Goal: Task Accomplishment & Management: Use online tool/utility

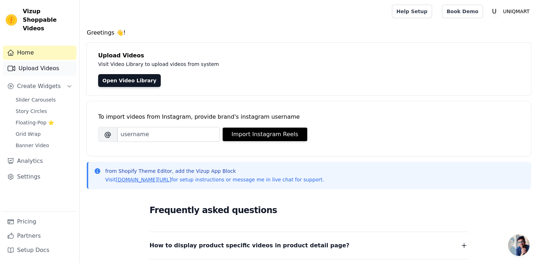
click at [41, 61] on link "Upload Videos" at bounding box center [40, 68] width 74 height 14
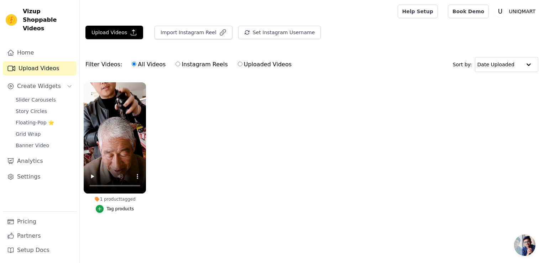
click at [233, 152] on ul "1 product tagged Tag products" at bounding box center [312, 154] width 464 height 152
click at [38, 108] on div "Slider Carousels Story Circles Floating-Pop ⭐ Grid Wrap Banner Video" at bounding box center [43, 122] width 65 height 55
click at [36, 119] on span "Floating-Pop ⭐" at bounding box center [35, 122] width 38 height 7
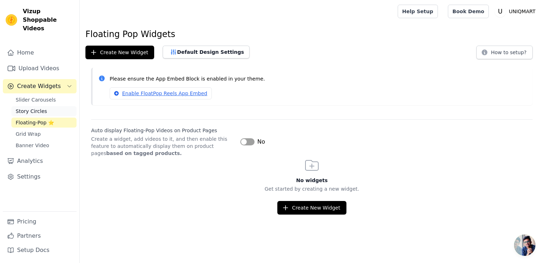
click at [34, 107] on span "Story Circles" at bounding box center [31, 110] width 31 height 7
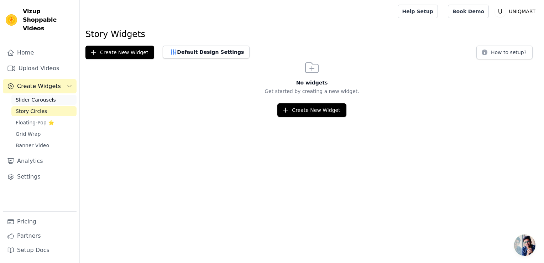
click at [29, 96] on span "Slider Carousels" at bounding box center [36, 99] width 40 height 7
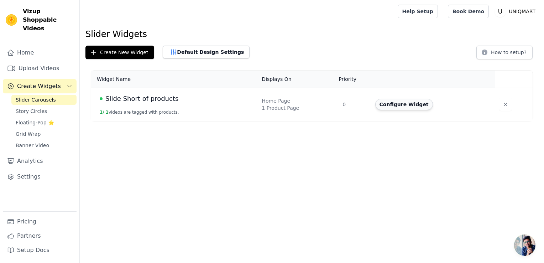
click at [401, 106] on button "Configure Widget" at bounding box center [404, 104] width 58 height 11
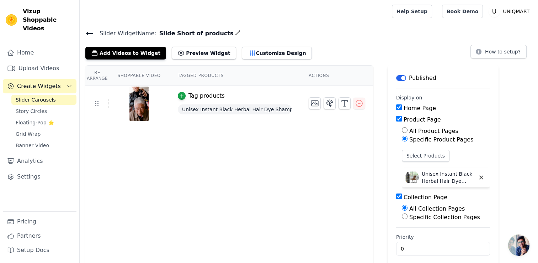
click at [396, 119] on input "Product Page" at bounding box center [399, 119] width 6 height 6
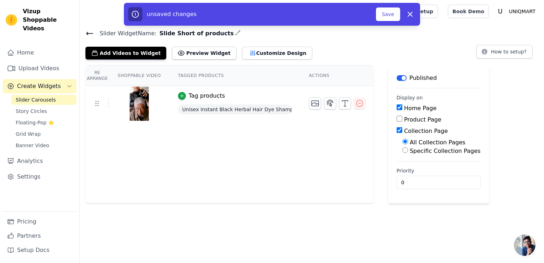
click at [242, 59] on div "Slider Widget Name: Slide Short of products Add Videos to Widget Preview Widget…" at bounding box center [312, 115] width 464 height 175
click at [242, 57] on button "Customize Design" at bounding box center [277, 53] width 70 height 13
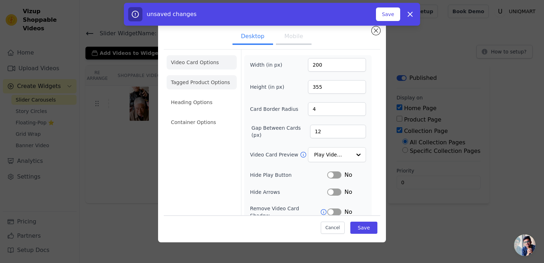
click at [208, 83] on li "Tagged Product Options" at bounding box center [201, 82] width 70 height 14
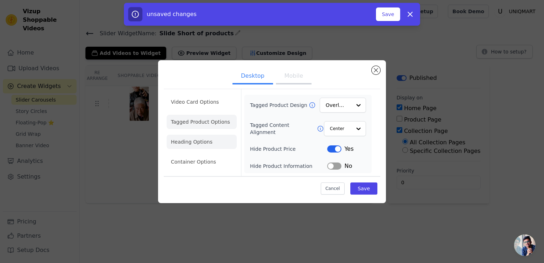
click at [199, 141] on li "Heading Options" at bounding box center [201, 141] width 70 height 14
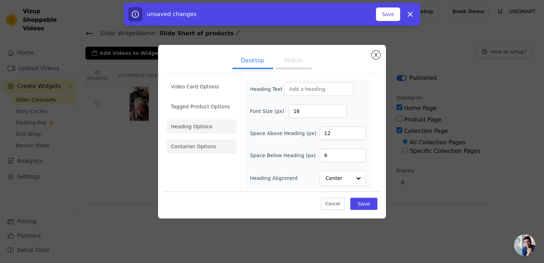
click at [202, 152] on li "Container Options" at bounding box center [201, 146] width 70 height 14
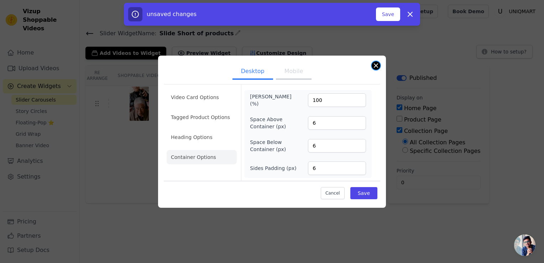
click at [373, 68] on button "Close modal" at bounding box center [375, 65] width 9 height 9
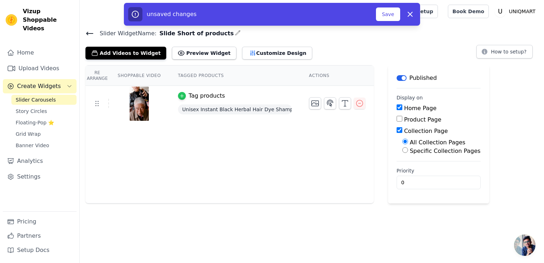
click at [179, 96] on icon "button" at bounding box center [181, 95] width 5 height 5
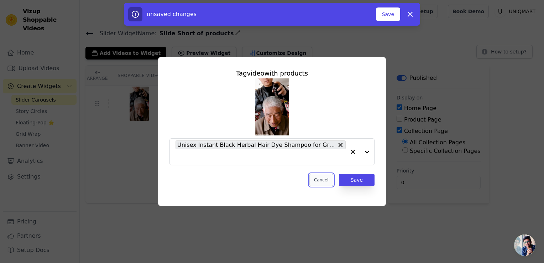
click at [330, 183] on button "Cancel" at bounding box center [321, 180] width 24 height 12
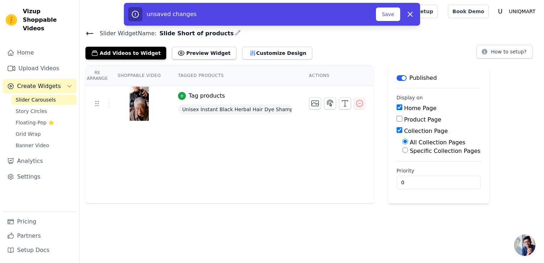
click at [521, 248] on span "Open chat" at bounding box center [524, 244] width 21 height 21
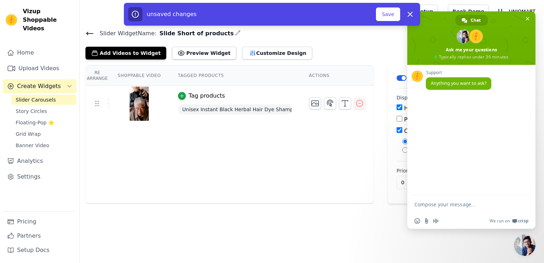
click at [306, 55] on div "Add Videos to Widget Preview Widget Customize Design How to setup?" at bounding box center [311, 52] width 453 height 16
click at [192, 49] on button "Preview Widget" at bounding box center [204, 53] width 64 height 13
click at [530, 19] on div "unsaved changes Save Dismiss" at bounding box center [272, 14] width 544 height 23
click at [525, 19] on div "unsaved changes Save Dismiss" at bounding box center [272, 14] width 544 height 23
click at [528, 19] on div "unsaved changes Save Dismiss" at bounding box center [272, 14] width 544 height 23
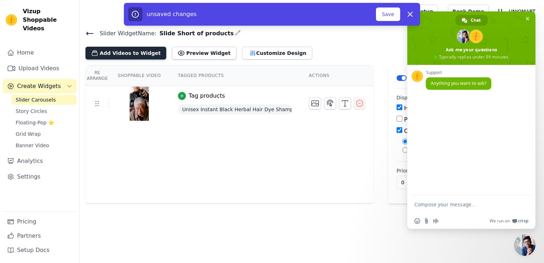
click at [105, 52] on button "Add Videos to Widget" at bounding box center [125, 53] width 81 height 13
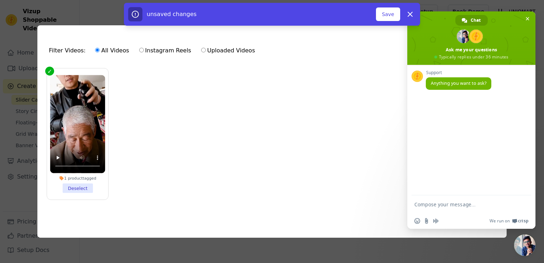
click at [527, 18] on div "unsaved changes Save Dismiss" at bounding box center [272, 14] width 544 height 23
click at [408, 14] on icon "button" at bounding box center [410, 14] width 9 height 9
checkbox input "true"
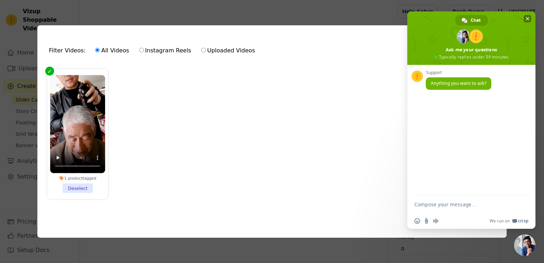
click at [526, 21] on span "Close chat" at bounding box center [527, 18] width 4 height 5
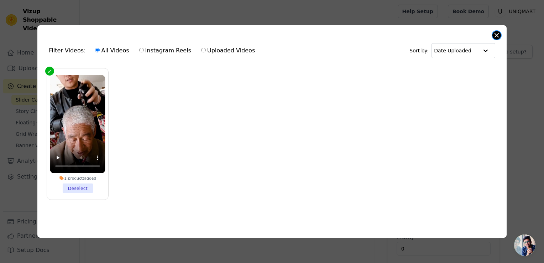
click at [493, 35] on button "Close modal" at bounding box center [496, 35] width 9 height 9
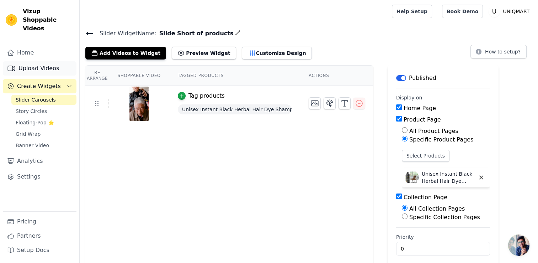
click at [65, 64] on link "Upload Videos" at bounding box center [40, 68] width 74 height 14
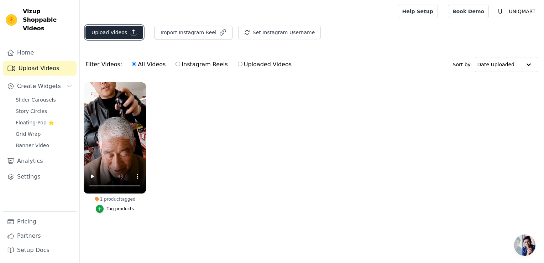
click at [130, 34] on icon "button" at bounding box center [133, 32] width 7 height 7
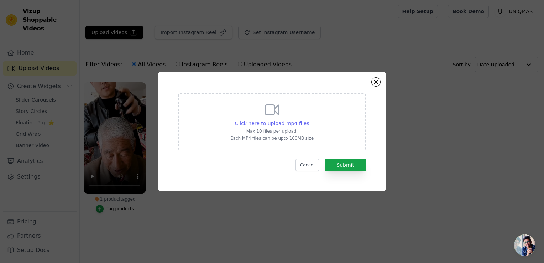
click at [279, 126] on span "Click here to upload mp4 files" at bounding box center [272, 123] width 74 height 6
click at [308, 120] on input "Click here to upload mp4 files Max 10 files per upload. Each MP4 files can be u…" at bounding box center [308, 119] width 0 height 0
click at [377, 78] on div "Click here to upload mp4 files Max 10 files per upload. Each MP4 files can be u…" at bounding box center [272, 131] width 228 height 119
click at [377, 82] on button "Close modal" at bounding box center [375, 82] width 9 height 9
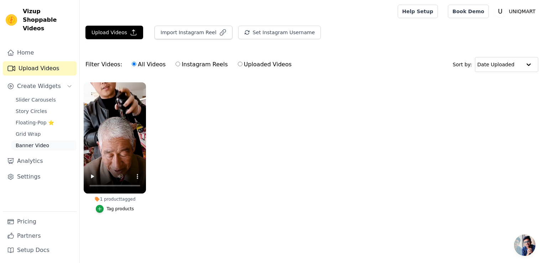
click at [36, 140] on link "Banner Video" at bounding box center [43, 145] width 65 height 10
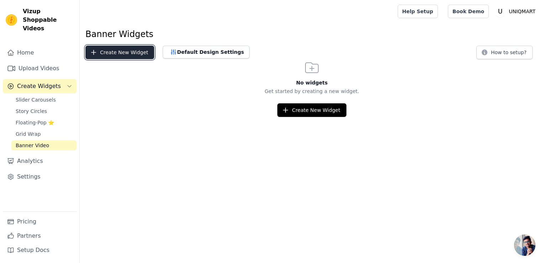
click at [128, 58] on button "Create New Widget" at bounding box center [119, 53] width 69 height 14
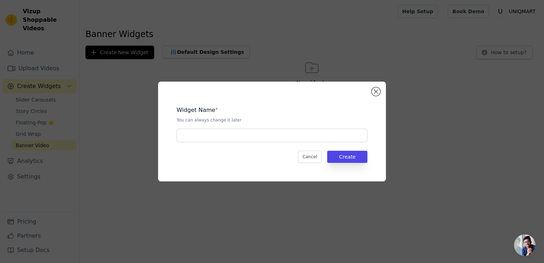
click at [377, 96] on div "Widget Name * You can always change it later Cancel Create" at bounding box center [272, 131] width 228 height 100
click at [377, 92] on button "Close modal" at bounding box center [375, 91] width 9 height 9
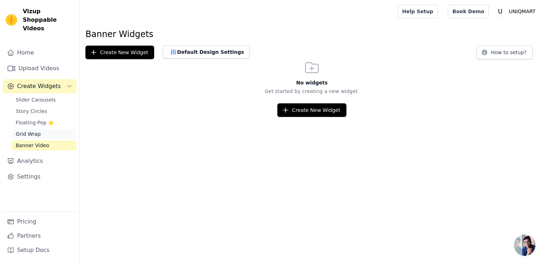
click at [58, 129] on link "Grid Wrap" at bounding box center [43, 134] width 65 height 10
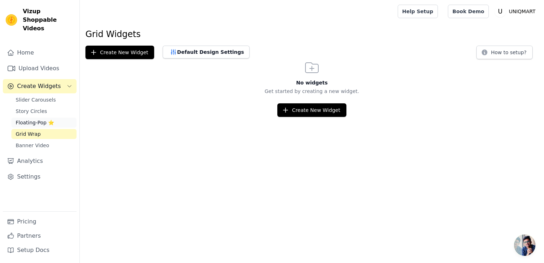
click at [49, 119] on span "Floating-Pop ⭐" at bounding box center [35, 122] width 38 height 7
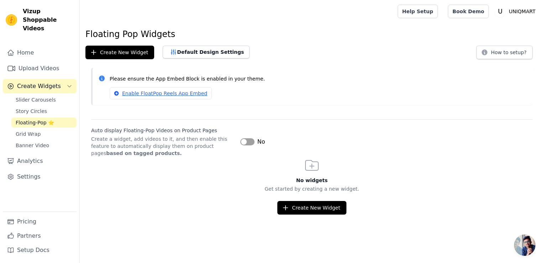
click at [250, 138] on button "Label" at bounding box center [247, 141] width 14 height 7
click at [38, 107] on span "Story Circles" at bounding box center [31, 110] width 31 height 7
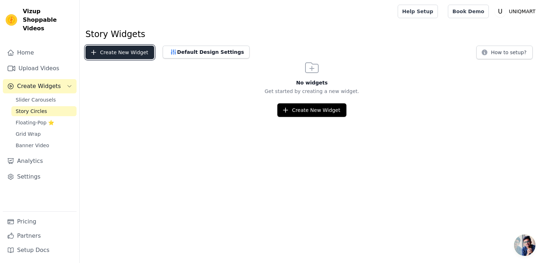
click at [127, 59] on button "Create New Widget" at bounding box center [119, 53] width 69 height 14
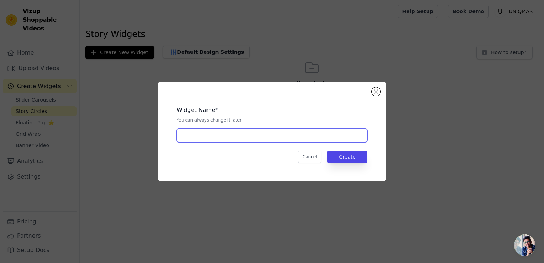
click at [265, 138] on input "text" at bounding box center [271, 135] width 191 height 14
type input "Stories"
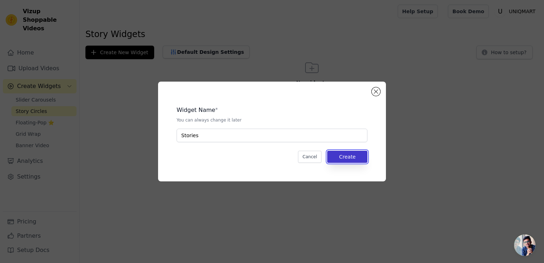
click at [346, 156] on button "Create" at bounding box center [347, 156] width 40 height 12
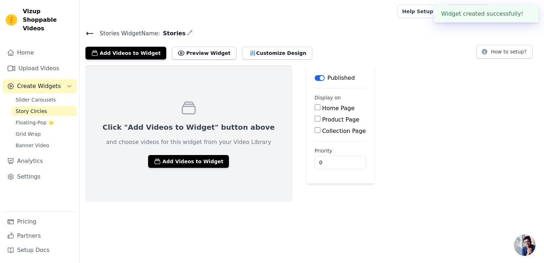
click at [314, 108] on input "Home Page" at bounding box center [317, 107] width 6 height 6
checkbox input "true"
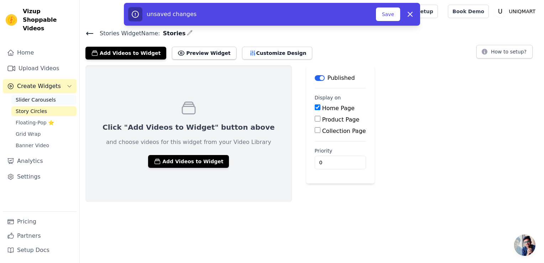
click at [43, 96] on span "Slider Carousels" at bounding box center [36, 99] width 40 height 7
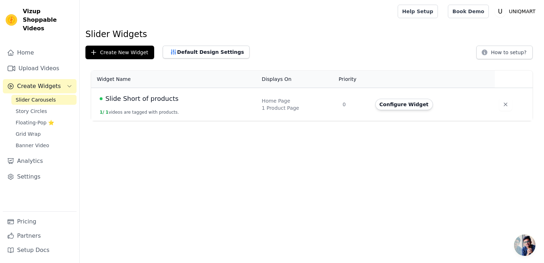
click at [262, 98] on div "Home Page" at bounding box center [297, 100] width 72 height 7
click at [411, 106] on button "Configure Widget" at bounding box center [404, 104] width 58 height 11
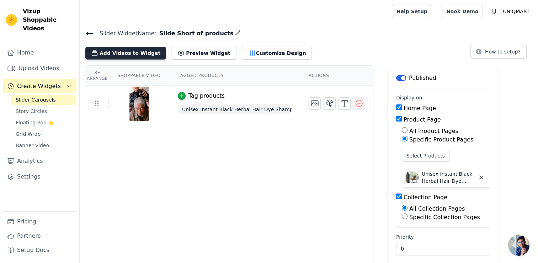
click at [148, 53] on button "Add Videos to Widget" at bounding box center [125, 53] width 81 height 13
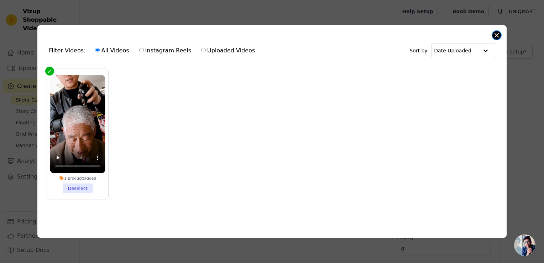
click at [499, 35] on button "Close modal" at bounding box center [496, 35] width 9 height 9
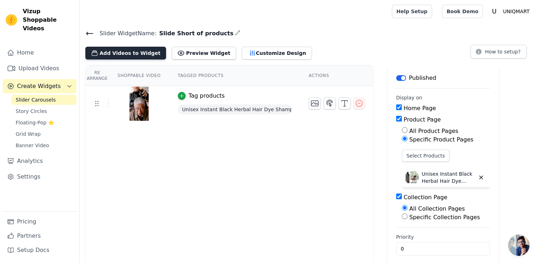
click at [139, 56] on button "Add Videos to Widget" at bounding box center [125, 53] width 81 height 13
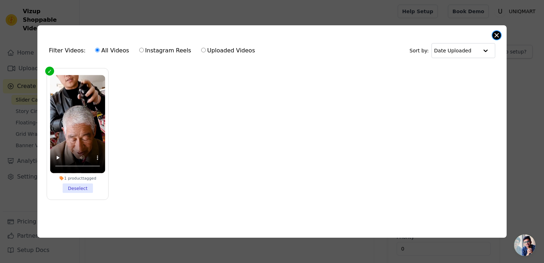
click at [499, 35] on button "Close modal" at bounding box center [496, 35] width 9 height 9
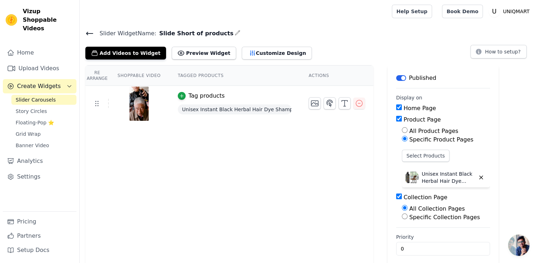
scroll to position [6, 0]
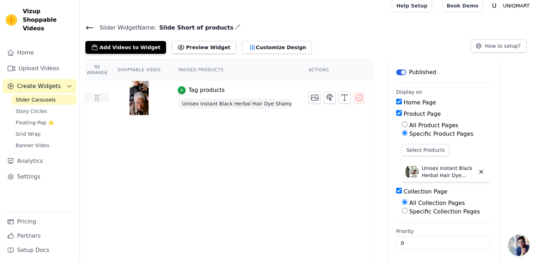
click at [97, 96] on icon at bounding box center [96, 97] width 9 height 9
click at [180, 51] on button "Preview Widget" at bounding box center [204, 47] width 64 height 13
click at [396, 112] on input "Product Page" at bounding box center [399, 113] width 6 height 6
checkbox input "false"
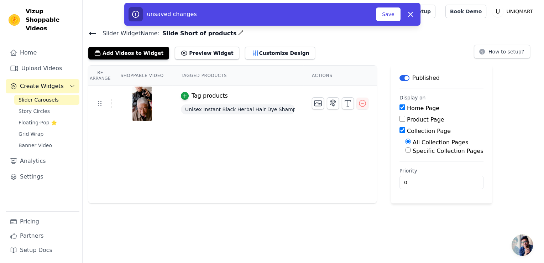
scroll to position [0, 0]
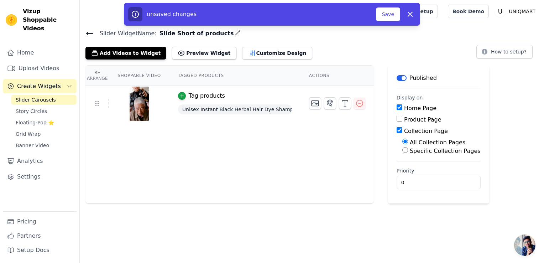
click at [396, 130] on input "Collection Page" at bounding box center [399, 130] width 6 height 6
checkbox input "false"
click at [247, 48] on button "Customize Design" at bounding box center [277, 53] width 70 height 13
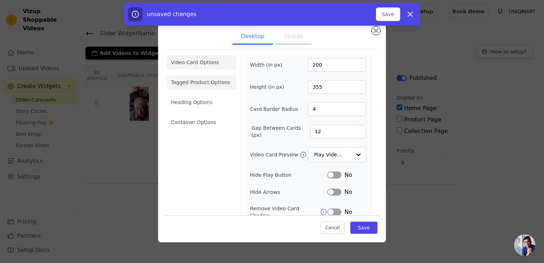
click at [213, 82] on li "Tagged Product Options" at bounding box center [201, 82] width 70 height 14
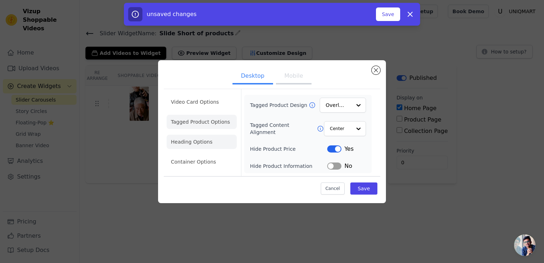
click at [207, 146] on li "Heading Options" at bounding box center [201, 141] width 70 height 14
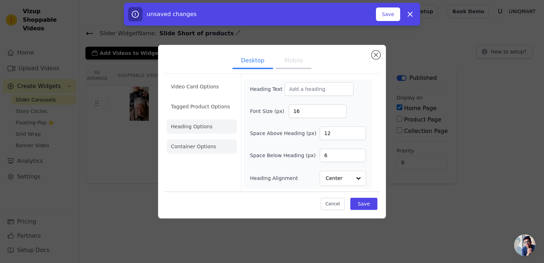
click at [208, 146] on li "Container Options" at bounding box center [201, 146] width 70 height 14
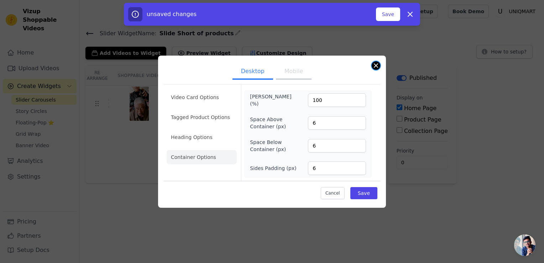
click at [376, 68] on button "Close modal" at bounding box center [375, 65] width 9 height 9
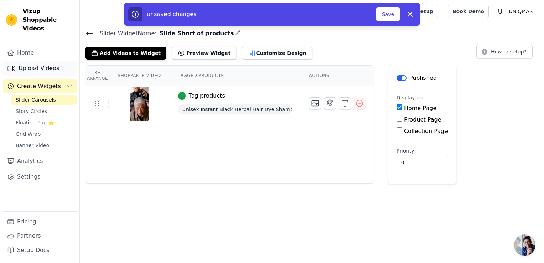
click at [33, 62] on link "Upload Videos" at bounding box center [40, 68] width 74 height 14
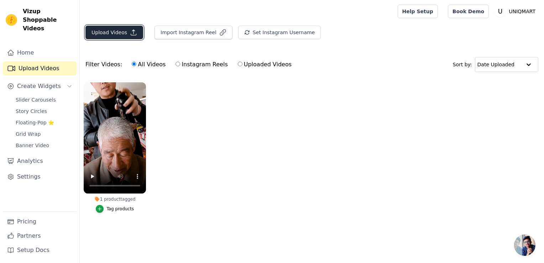
click at [119, 37] on button "Upload Videos" at bounding box center [114, 33] width 58 height 14
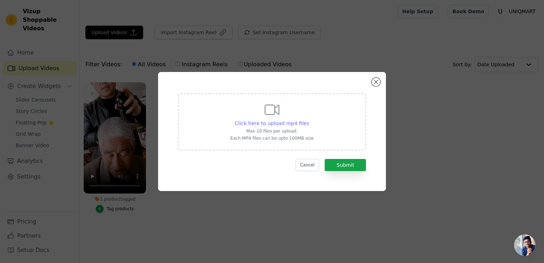
click at [285, 123] on span "Click here to upload mp4 files" at bounding box center [272, 123] width 74 height 6
click at [308, 120] on input "Click here to upload mp4 files Max 10 files per upload. Each MP4 files can be u…" at bounding box center [308, 119] width 0 height 0
type input "C:\fakepath\868cbbf223fc1c8b538597bd5af288cc.mp4"
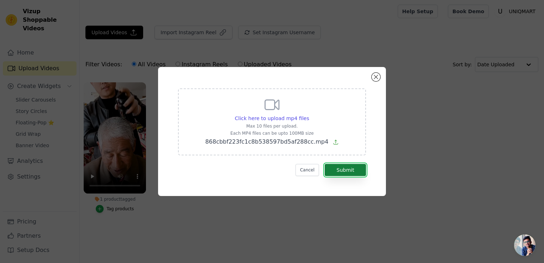
click at [338, 168] on button "Submit" at bounding box center [344, 170] width 41 height 12
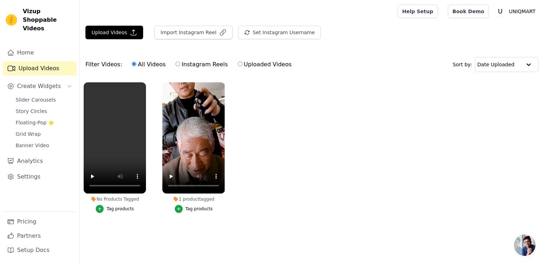
click at [107, 207] on button "Tag products" at bounding box center [115, 209] width 38 height 8
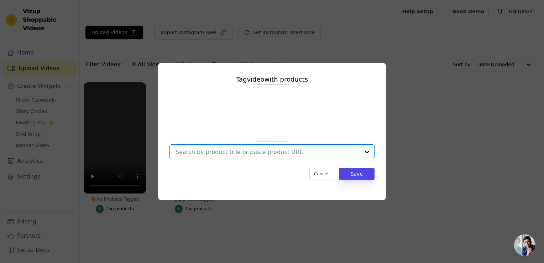
click at [265, 152] on input "No Products Tagged Tag video with products Option undefined, selected. Select i…" at bounding box center [267, 151] width 184 height 7
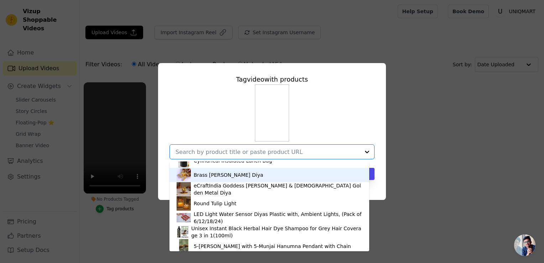
scroll to position [69, 0]
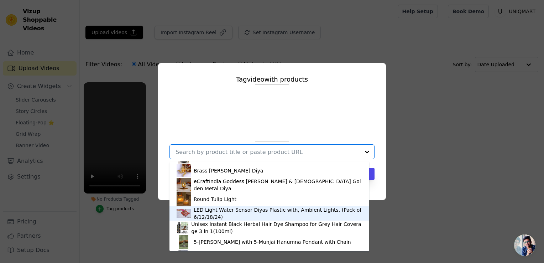
click at [244, 212] on div "LED Light Water Sensor Diyas Plastic with, Ambient Lights, (Pack of 6/12/18/24)" at bounding box center [278, 213] width 168 height 14
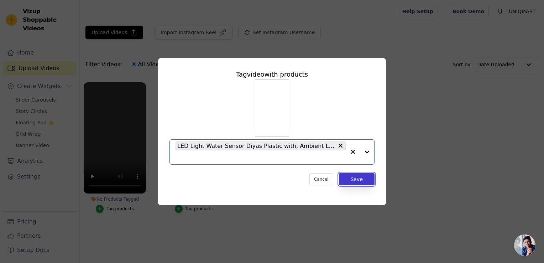
click at [359, 179] on button "Save" at bounding box center [357, 179] width 36 height 12
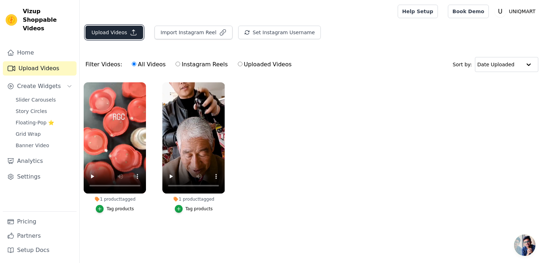
click at [112, 32] on button "Upload Videos" at bounding box center [114, 33] width 58 height 14
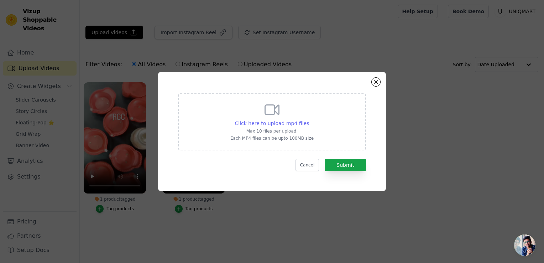
click at [288, 123] on span "Click here to upload mp4 files" at bounding box center [272, 123] width 74 height 6
click at [308, 120] on input "Click here to upload mp4 files Max 10 files per upload. Each MP4 files can be u…" at bounding box center [308, 119] width 0 height 0
type input "C:\fakepath\cbc5a24983f7d39581702858f87413d3.mp4"
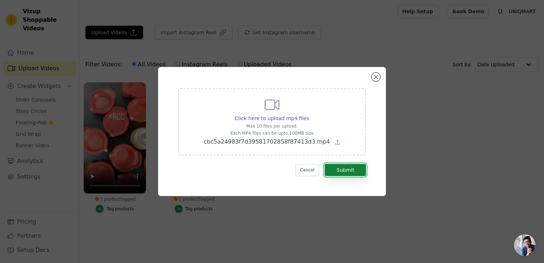
click at [355, 174] on button "Submit" at bounding box center [344, 170] width 41 height 12
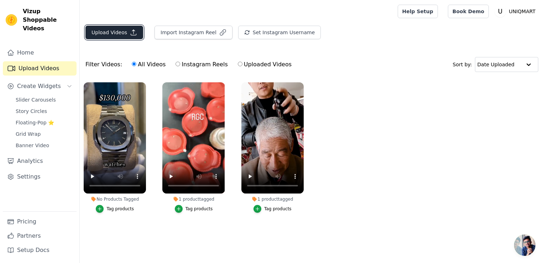
click at [113, 33] on button "Upload Videos" at bounding box center [114, 33] width 58 height 14
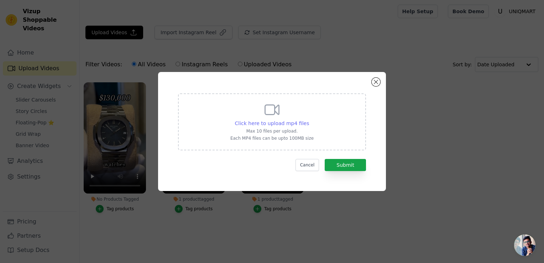
click at [264, 120] on span "Click here to upload mp4 files" at bounding box center [272, 123] width 74 height 6
click at [308, 120] on input "Click here to upload mp4 files Max 10 files per upload. Each MP4 files can be u…" at bounding box center [308, 119] width 0 height 0
type input "C:\fakepath\eba7dea2298cf65d04d4dd5ebddc32f4.mp4"
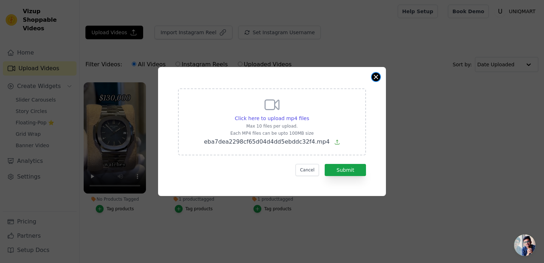
click at [377, 80] on button "Close modal" at bounding box center [375, 77] width 9 height 9
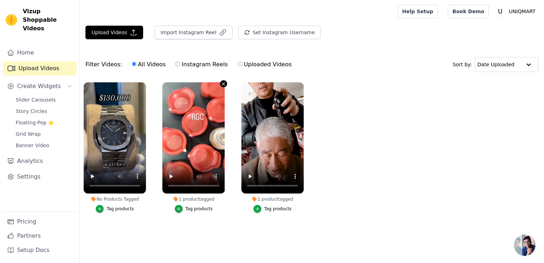
click at [224, 85] on icon "button" at bounding box center [223, 83] width 5 height 5
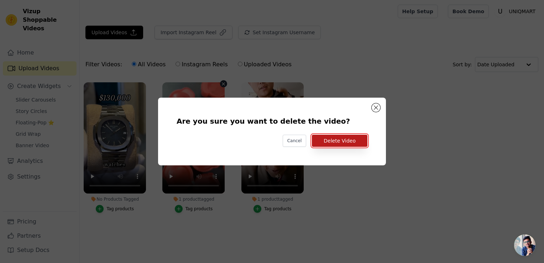
click at [328, 143] on button "Delete Video" at bounding box center [339, 140] width 55 height 12
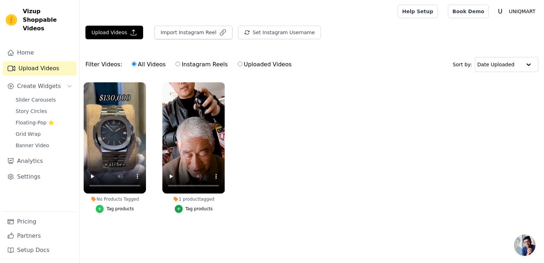
click at [101, 208] on icon "button" at bounding box center [99, 208] width 3 height 3
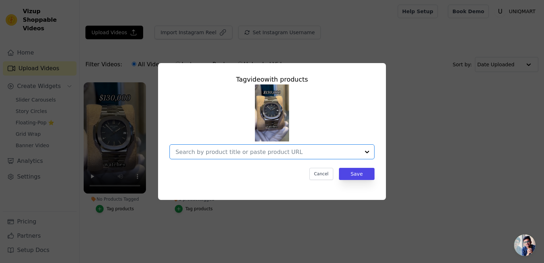
click at [268, 150] on input "No Products Tagged Tag video with products Option undefined, selected. Select i…" at bounding box center [267, 151] width 184 height 7
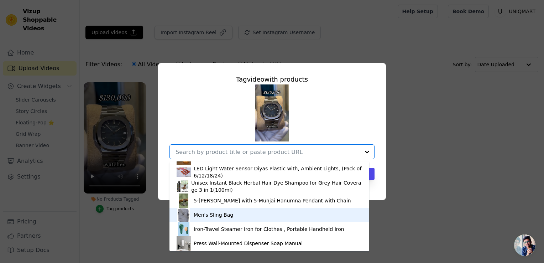
scroll to position [166, 0]
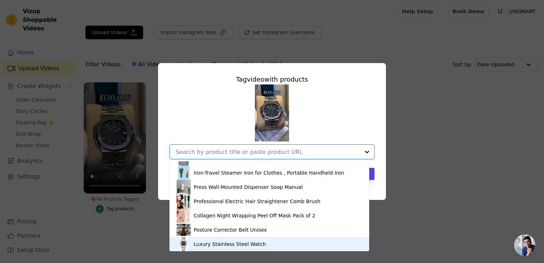
click at [227, 243] on div "Luxury Stainless Steel Watch" at bounding box center [230, 243] width 72 height 7
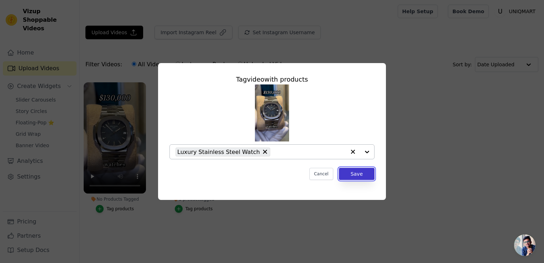
click at [355, 178] on button "Save" at bounding box center [357, 174] width 36 height 12
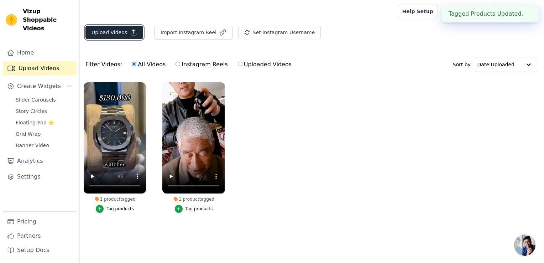
click at [130, 32] on icon "button" at bounding box center [133, 32] width 7 height 7
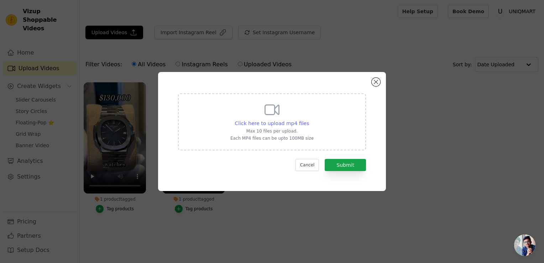
click at [274, 123] on span "Click here to upload mp4 files" at bounding box center [272, 123] width 74 height 6
click at [308, 120] on input "Click here to upload mp4 files Max 10 files per upload. Each MP4 files can be u…" at bounding box center [308, 119] width 0 height 0
type input "C:\fakepath\cbc5a24983f7d39581702858f87413d3.mp4"
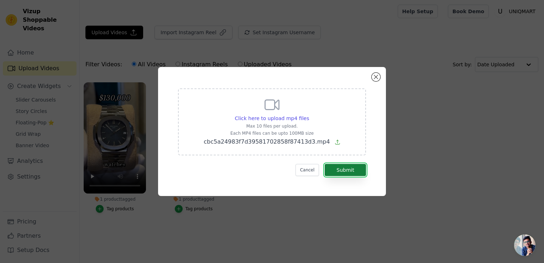
click at [354, 171] on button "Submit" at bounding box center [344, 170] width 41 height 12
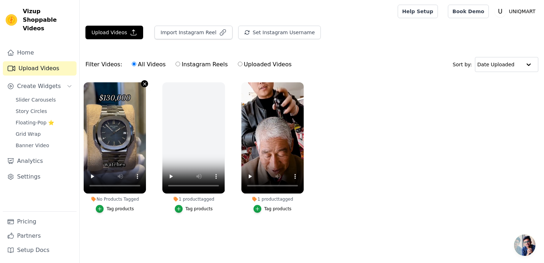
click at [144, 84] on icon "button" at bounding box center [144, 83] width 5 height 5
click at [146, 85] on icon "button" at bounding box center [144, 83] width 5 height 5
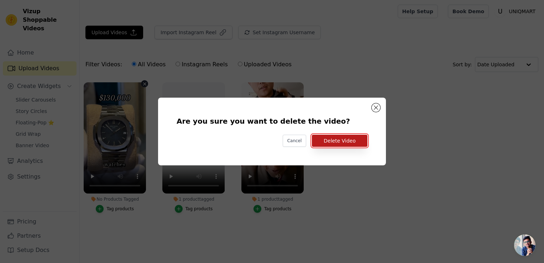
click at [346, 140] on button "Delete Video" at bounding box center [339, 140] width 55 height 12
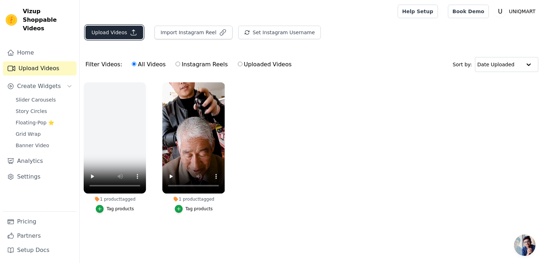
click at [128, 28] on button "Upload Videos" at bounding box center [114, 33] width 58 height 14
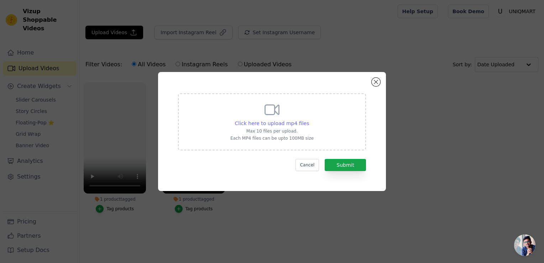
click at [281, 122] on span "Click here to upload mp4 files" at bounding box center [272, 123] width 74 height 6
click at [308, 120] on input "Click here to upload mp4 files Max 10 files per upload. Each MP4 files can be u…" at bounding box center [308, 119] width 0 height 0
type input "C:\fakepath\eba7dea2298cf65d04d4dd5ebddc32f4.mp4"
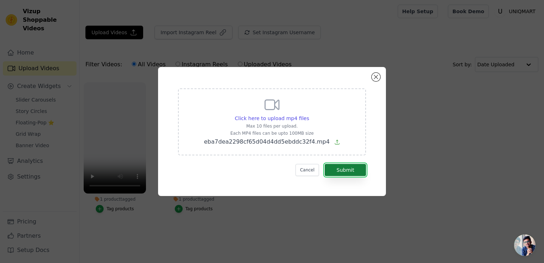
click at [348, 167] on button "Submit" at bounding box center [344, 170] width 41 height 12
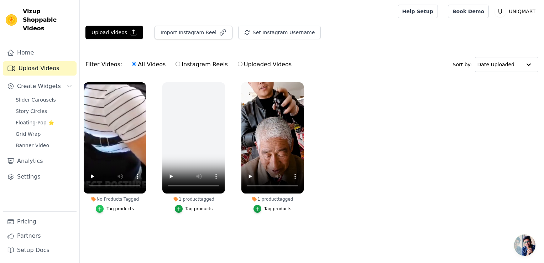
click at [101, 208] on icon "button" at bounding box center [99, 208] width 3 height 3
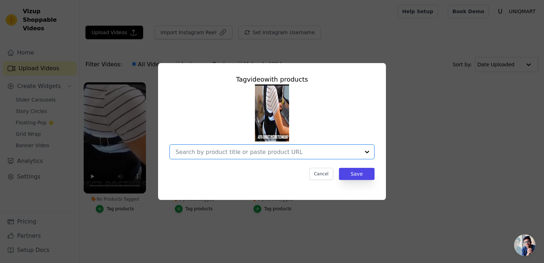
click at [242, 149] on input "No Products Tagged Tag video with products Option undefined, selected. Select i…" at bounding box center [267, 151] width 184 height 7
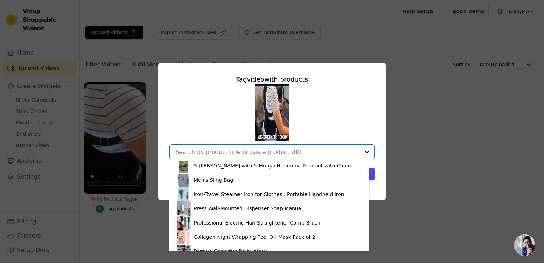
scroll to position [166, 0]
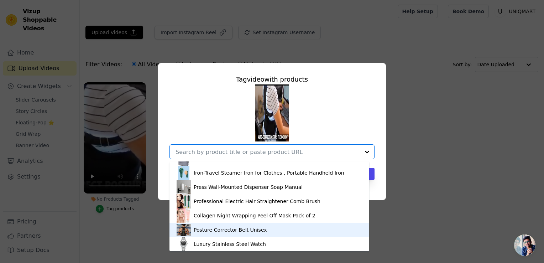
click at [241, 233] on div "Posture Corrector Belt Unisex" at bounding box center [268, 229] width 185 height 14
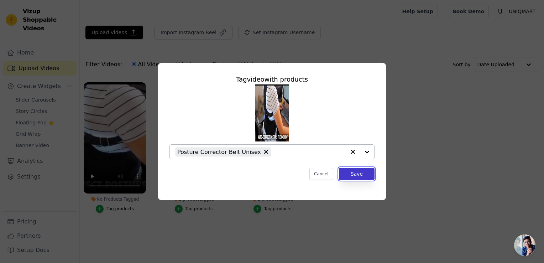
click at [362, 176] on button "Save" at bounding box center [357, 174] width 36 height 12
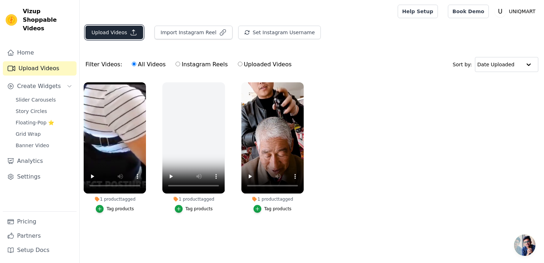
click at [120, 37] on button "Upload Videos" at bounding box center [114, 33] width 58 height 14
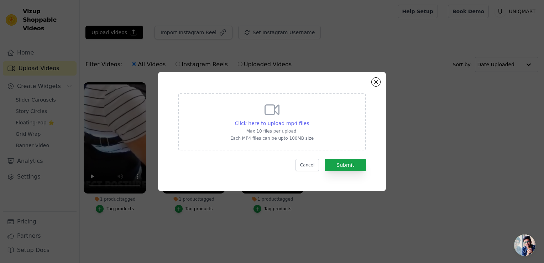
click at [269, 123] on span "Click here to upload mp4 files" at bounding box center [272, 123] width 74 height 6
click at [308, 120] on input "Click here to upload mp4 files Max 10 files per upload. Each MP4 files can be u…" at bounding box center [308, 119] width 0 height 0
type input "C:\fakepath\5aca19f5c6f3e9b519009764ffd9c102.mp4"
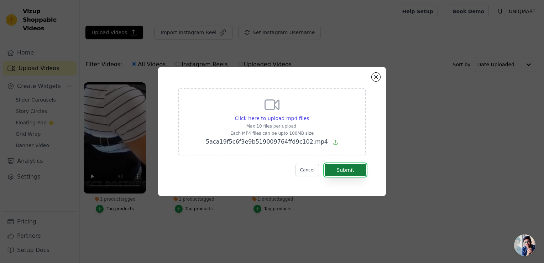
click at [345, 166] on button "Submit" at bounding box center [344, 170] width 41 height 12
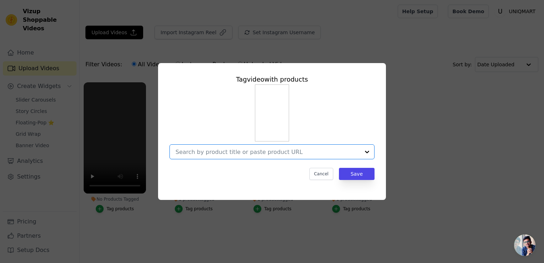
click at [259, 154] on input "No Products Tagged Tag video with products Option undefined, selected. Select i…" at bounding box center [267, 151] width 184 height 7
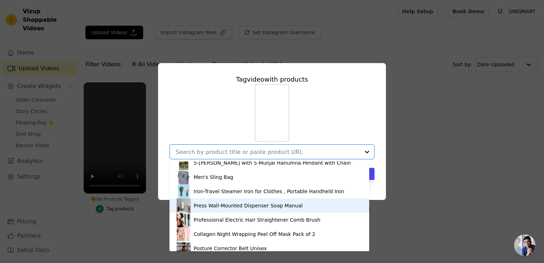
scroll to position [166, 0]
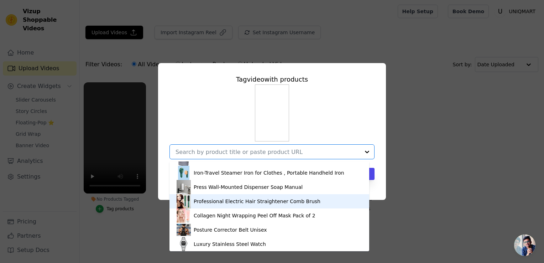
click at [239, 197] on div "Professional Electric Hair Straightener Comb Brush" at bounding box center [257, 200] width 127 height 7
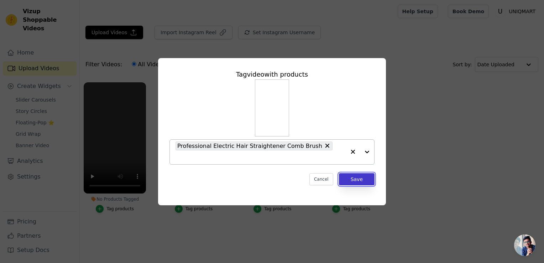
click at [356, 173] on button "Save" at bounding box center [357, 179] width 36 height 12
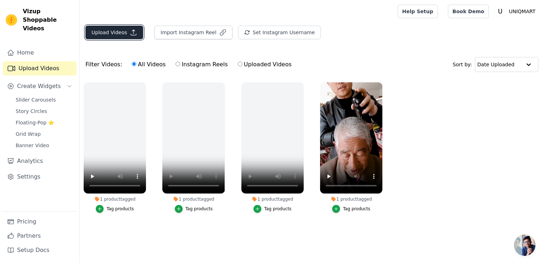
click at [111, 34] on button "Upload Videos" at bounding box center [114, 33] width 58 height 14
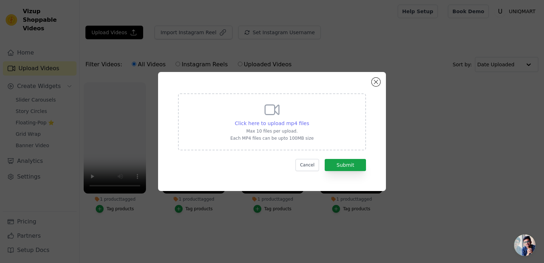
click at [266, 123] on span "Click here to upload mp4 files" at bounding box center [272, 123] width 74 height 6
click at [308, 120] on input "Click here to upload mp4 files Max 10 files per upload. Each MP4 files can be u…" at bounding box center [308, 119] width 0 height 0
type input "C:\fakepath\ded8e827cd8c8cf1c7265dc2b65cd3d5.mp4"
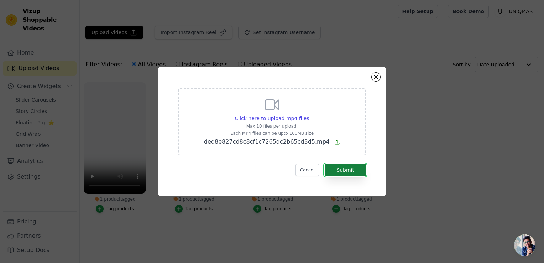
click at [340, 168] on button "Submit" at bounding box center [344, 170] width 41 height 12
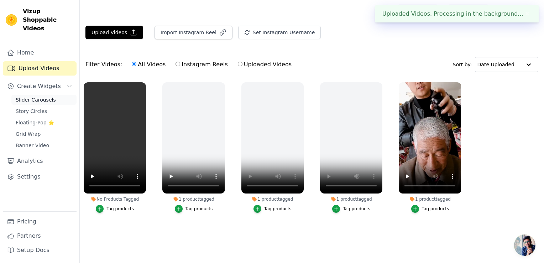
click at [42, 96] on span "Slider Carousels" at bounding box center [36, 99] width 40 height 7
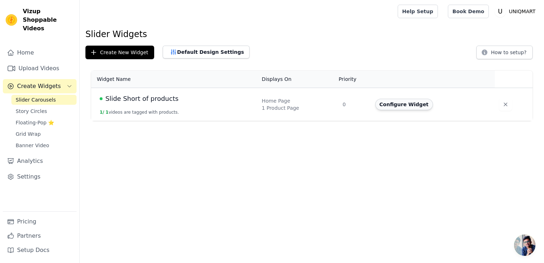
click at [397, 106] on button "Configure Widget" at bounding box center [404, 104] width 58 height 11
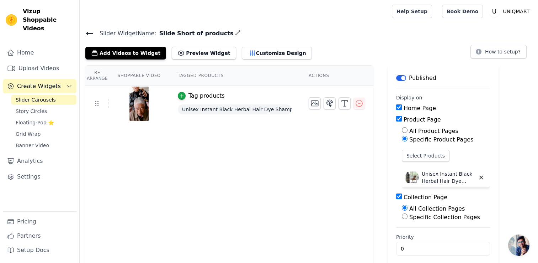
scroll to position [6, 0]
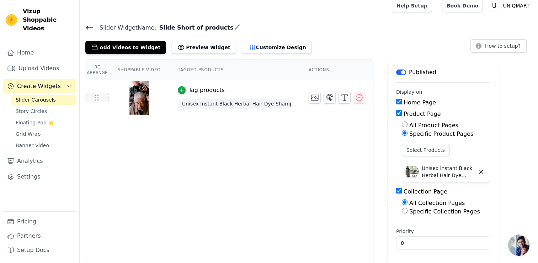
click at [95, 97] on icon at bounding box center [96, 97] width 9 height 9
click at [148, 51] on button "Add Videos to Widget" at bounding box center [125, 47] width 81 height 13
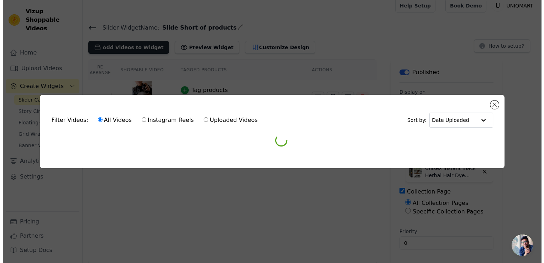
scroll to position [0, 0]
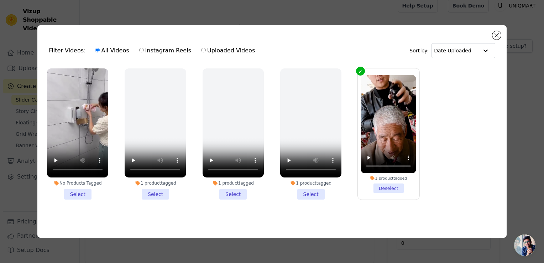
click at [81, 193] on li "No Products Tagged Select" at bounding box center [77, 133] width 61 height 131
click at [0, 0] on input "No Products Tagged Select" at bounding box center [0, 0] width 0 height 0
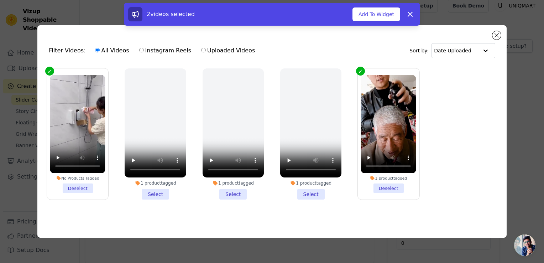
click at [79, 190] on li "No Products Tagged Deselect" at bounding box center [77, 134] width 55 height 118
click at [0, 0] on input "No Products Tagged Deselect" at bounding box center [0, 0] width 0 height 0
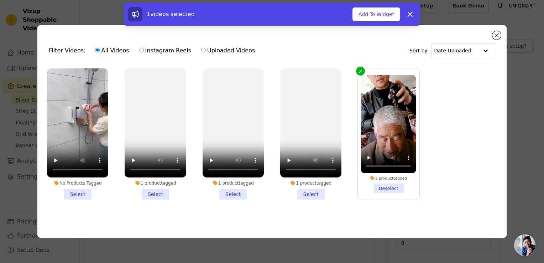
click at [158, 188] on li "1 product tagged Select" at bounding box center [155, 133] width 61 height 131
click at [0, 0] on input "1 product tagged Select" at bounding box center [0, 0] width 0 height 0
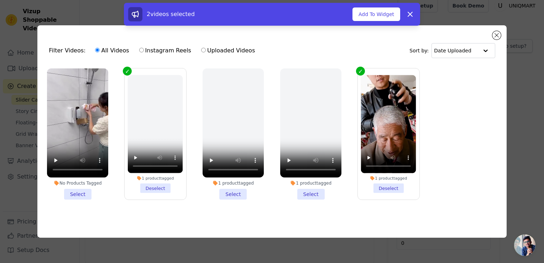
click at [159, 188] on li "1 product tagged Deselect" at bounding box center [155, 134] width 55 height 118
click at [0, 0] on input "1 product tagged Deselect" at bounding box center [0, 0] width 0 height 0
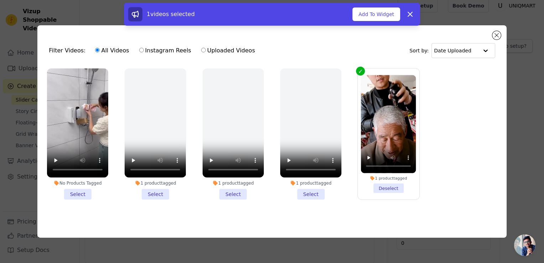
click at [496, 38] on div "Filter Videos: All Videos Instagram Reels Uploaded Videos Sort by: Date Uploaded" at bounding box center [272, 51] width 458 height 28
click at [500, 33] on div "Filter Videos: All Videos Instagram Reels Uploaded Videos Sort by: Date Uploade…" at bounding box center [271, 131] width 469 height 212
click at [406, 14] on icon at bounding box center [410, 14] width 9 height 9
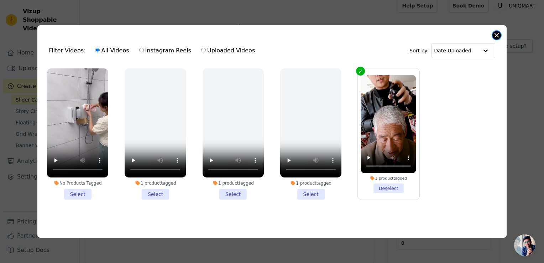
click at [495, 35] on button "Close modal" at bounding box center [496, 35] width 9 height 9
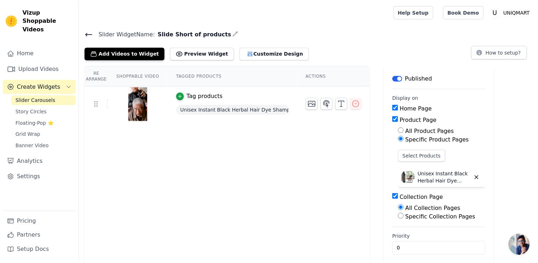
scroll to position [6, 0]
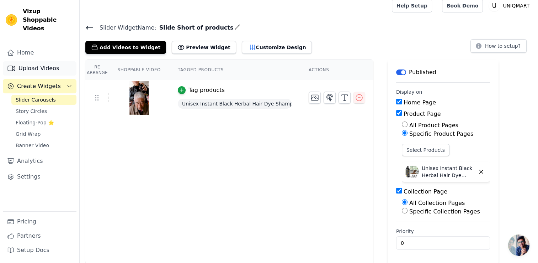
click at [41, 61] on link "Upload Videos" at bounding box center [40, 68] width 74 height 14
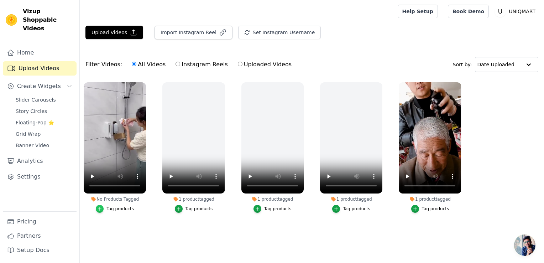
click at [102, 210] on icon "button" at bounding box center [99, 208] width 5 height 5
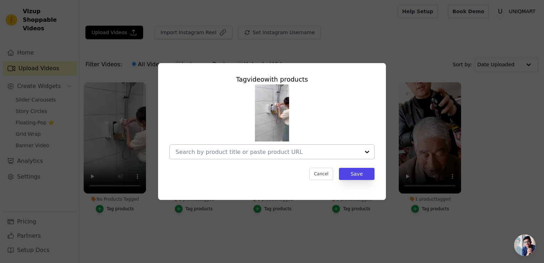
click at [272, 156] on div at bounding box center [267, 151] width 184 height 14
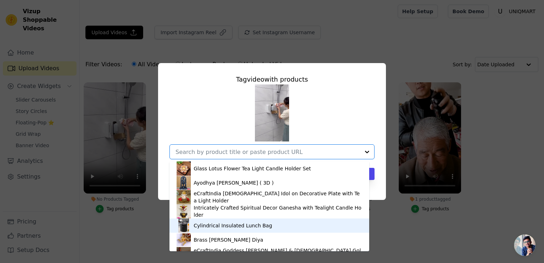
scroll to position [166, 0]
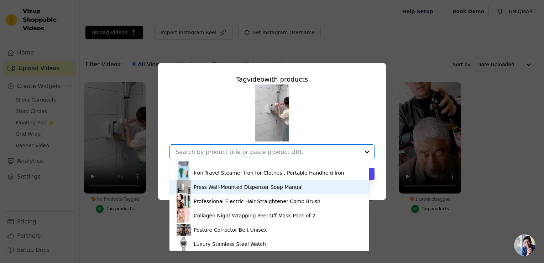
click at [242, 191] on div "Press Wall-Mounted Dispenser Soap Manual" at bounding box center [268, 187] width 185 height 14
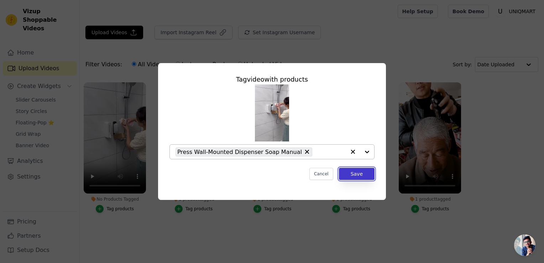
click at [362, 173] on button "Save" at bounding box center [357, 174] width 36 height 12
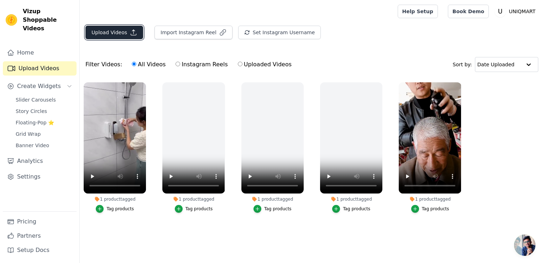
click at [115, 28] on button "Upload Videos" at bounding box center [114, 33] width 58 height 14
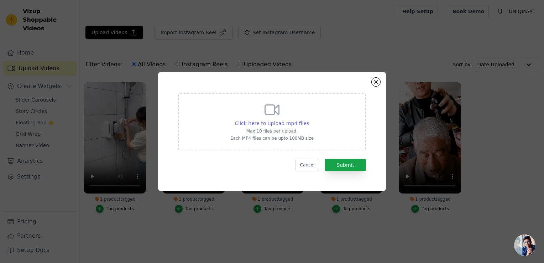
click at [264, 123] on span "Click here to upload mp4 files" at bounding box center [272, 123] width 74 height 6
click at [308, 120] on input "Click here to upload mp4 files Max 10 files per upload. Each MP4 files can be u…" at bounding box center [308, 119] width 0 height 0
type input "C:\fakepath\9c2dbff20b73693d49bf169292ff4cfd.mp4"
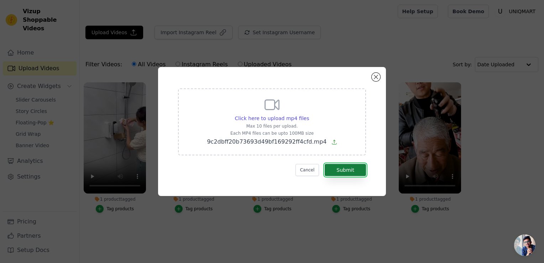
click at [351, 165] on button "Submit" at bounding box center [344, 170] width 41 height 12
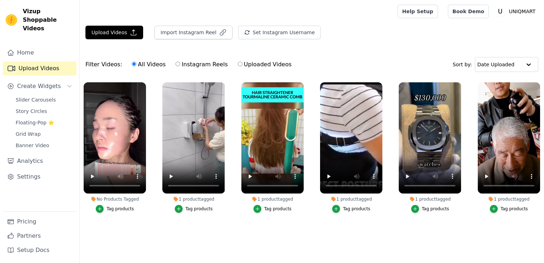
click at [120, 209] on div "Tag products" at bounding box center [119, 209] width 27 height 6
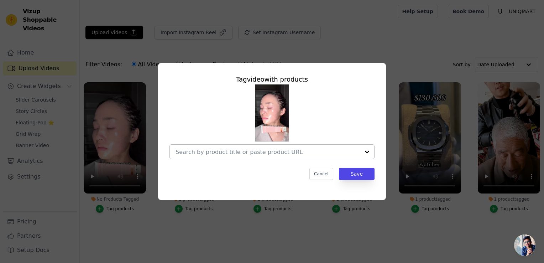
click at [243, 158] on div at bounding box center [267, 151] width 184 height 14
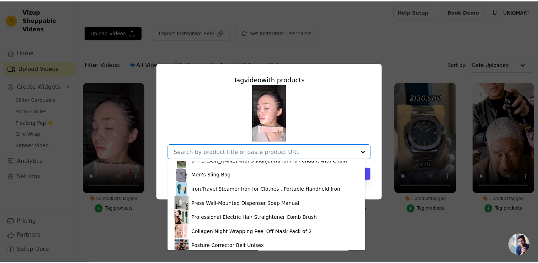
scroll to position [166, 0]
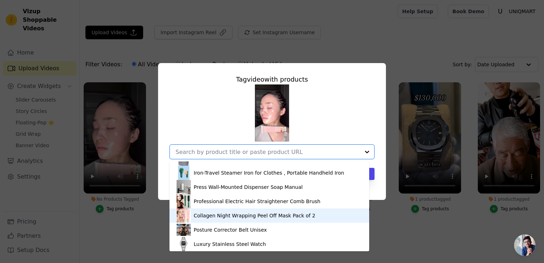
click at [228, 214] on div "Collagen Night Wrapping Peel Off Mask Pack of 2" at bounding box center [255, 215] width 122 height 7
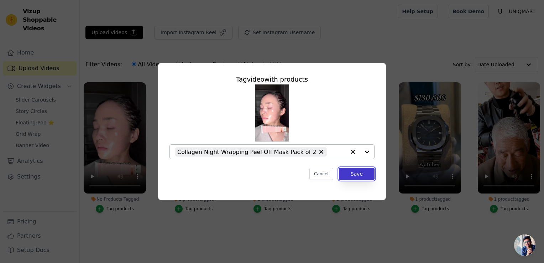
click at [362, 176] on button "Save" at bounding box center [357, 174] width 36 height 12
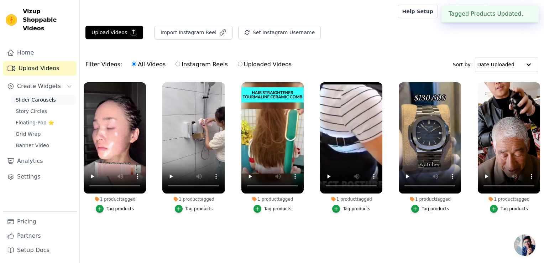
click at [40, 96] on span "Slider Carousels" at bounding box center [36, 99] width 40 height 7
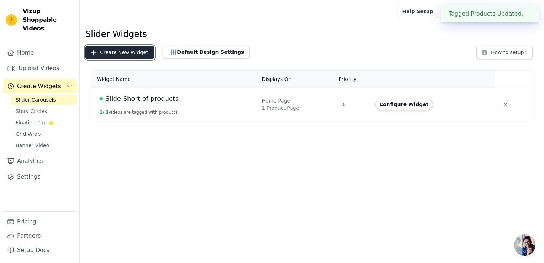
click at [107, 57] on button "Create New Widget" at bounding box center [119, 53] width 69 height 14
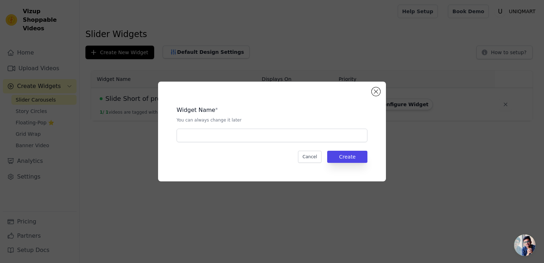
click at [378, 95] on div "Widget Name * You can always change it later Cancel Create" at bounding box center [272, 131] width 228 height 100
click at [376, 89] on button "Close modal" at bounding box center [375, 91] width 9 height 9
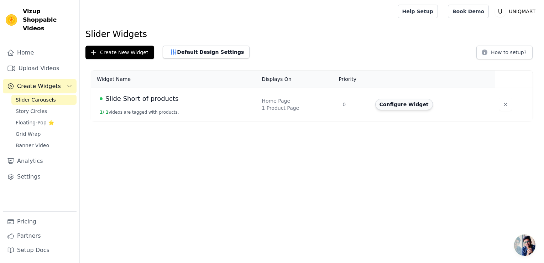
click at [402, 108] on button "Configure Widget" at bounding box center [404, 104] width 58 height 11
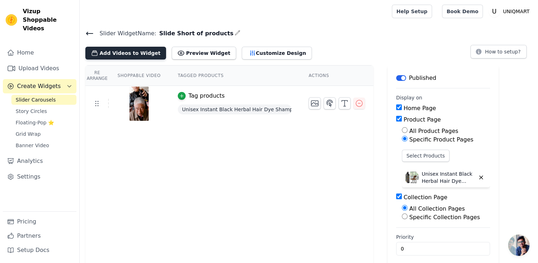
click at [127, 49] on button "Add Videos to Widget" at bounding box center [125, 53] width 81 height 13
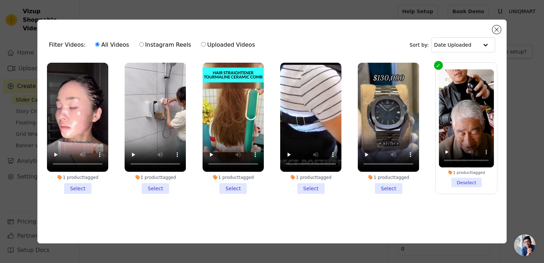
click at [77, 190] on li "1 product tagged Select" at bounding box center [77, 128] width 61 height 131
click at [0, 0] on input "1 product tagged Select" at bounding box center [0, 0] width 0 height 0
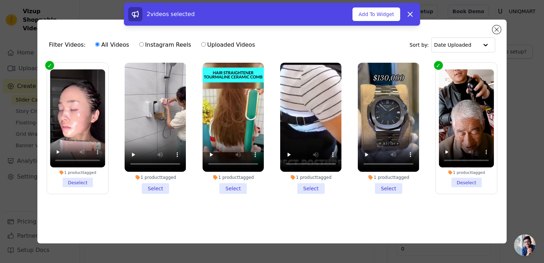
click at [158, 188] on li "1 product tagged Select" at bounding box center [155, 128] width 61 height 131
click at [0, 0] on input "1 product tagged Select" at bounding box center [0, 0] width 0 height 0
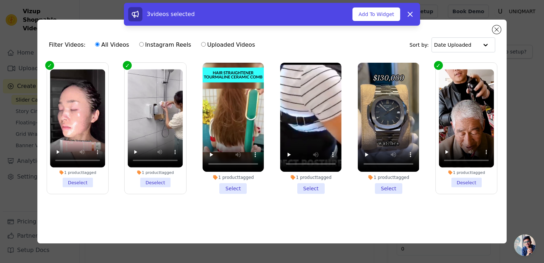
click at [238, 185] on li "1 product tagged Select" at bounding box center [232, 128] width 61 height 131
click at [0, 0] on input "1 product tagged Select" at bounding box center [0, 0] width 0 height 0
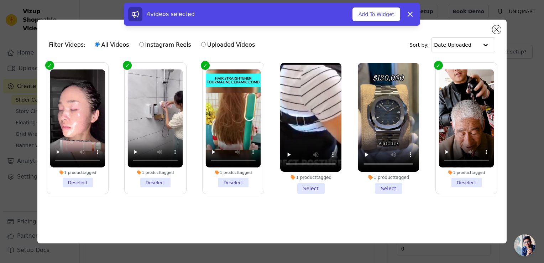
click at [313, 187] on li "1 product tagged Select" at bounding box center [310, 128] width 61 height 131
click at [0, 0] on input "1 product tagged Select" at bounding box center [0, 0] width 0 height 0
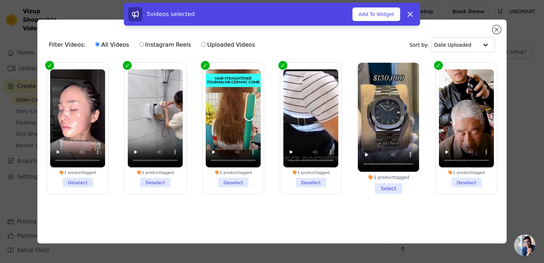
click at [389, 190] on li "1 product tagged Select" at bounding box center [388, 128] width 61 height 131
click at [0, 0] on input "1 product tagged Select" at bounding box center [0, 0] width 0 height 0
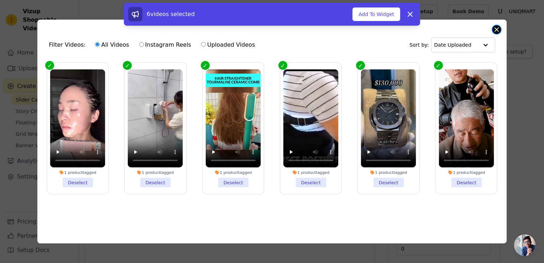
click at [495, 30] on button "Close modal" at bounding box center [496, 29] width 9 height 9
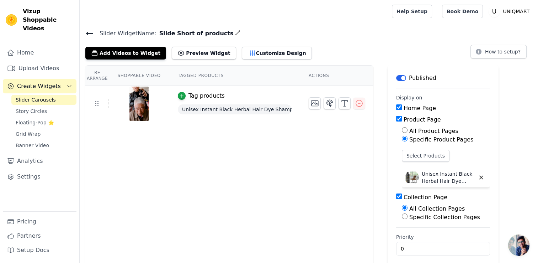
scroll to position [6, 0]
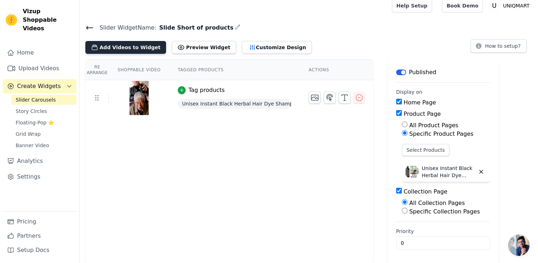
click at [147, 47] on button "Add Videos to Widget" at bounding box center [125, 47] width 81 height 13
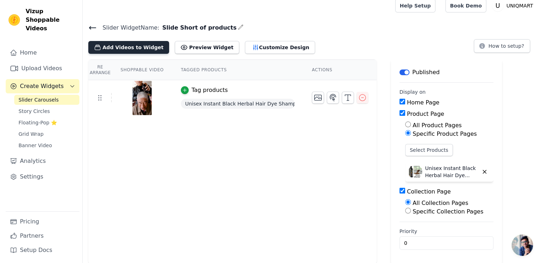
scroll to position [0, 0]
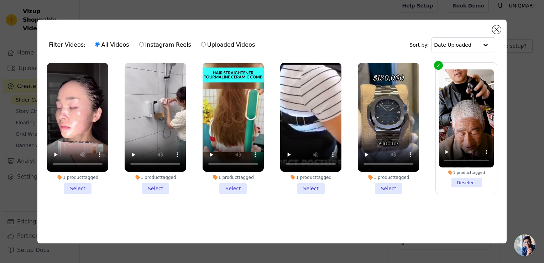
click at [89, 183] on li "1 product tagged Select" at bounding box center [77, 128] width 61 height 131
click at [0, 0] on input "1 product tagged Select" at bounding box center [0, 0] width 0 height 0
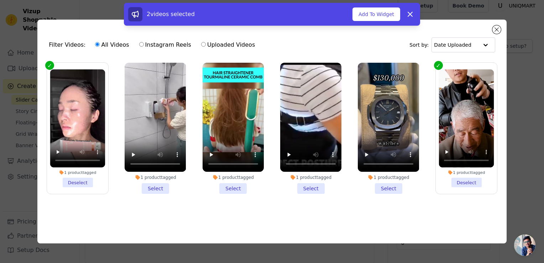
click at [168, 190] on li "1 product tagged Select" at bounding box center [155, 128] width 61 height 131
click at [0, 0] on input "1 product tagged Select" at bounding box center [0, 0] width 0 height 0
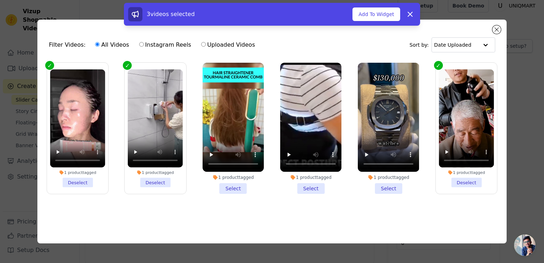
click at [245, 189] on li "1 product tagged Select" at bounding box center [232, 128] width 61 height 131
click at [0, 0] on input "1 product tagged Select" at bounding box center [0, 0] width 0 height 0
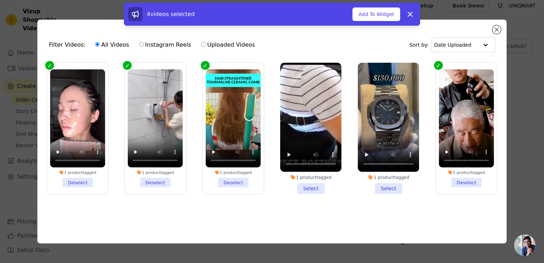
click at [305, 187] on li "1 product tagged Select" at bounding box center [310, 128] width 61 height 131
click at [0, 0] on input "1 product tagged Select" at bounding box center [0, 0] width 0 height 0
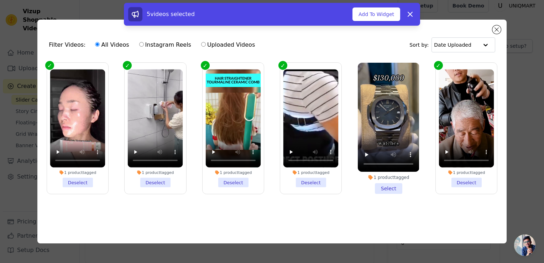
click at [377, 189] on li "1 product tagged Select" at bounding box center [388, 128] width 61 height 131
click at [0, 0] on input "1 product tagged Select" at bounding box center [0, 0] width 0 height 0
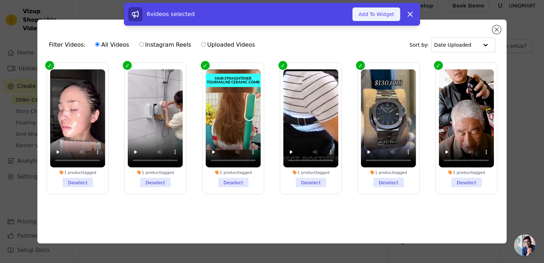
click at [386, 8] on button "Add To Widget" at bounding box center [376, 14] width 48 height 14
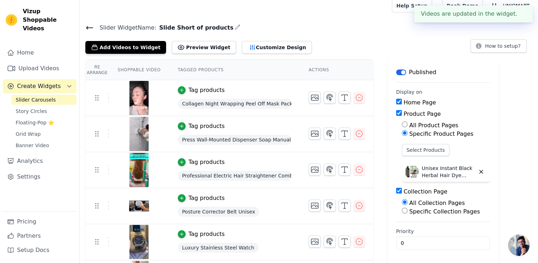
scroll to position [37, 0]
